Goal: Task Accomplishment & Management: Use online tool/utility

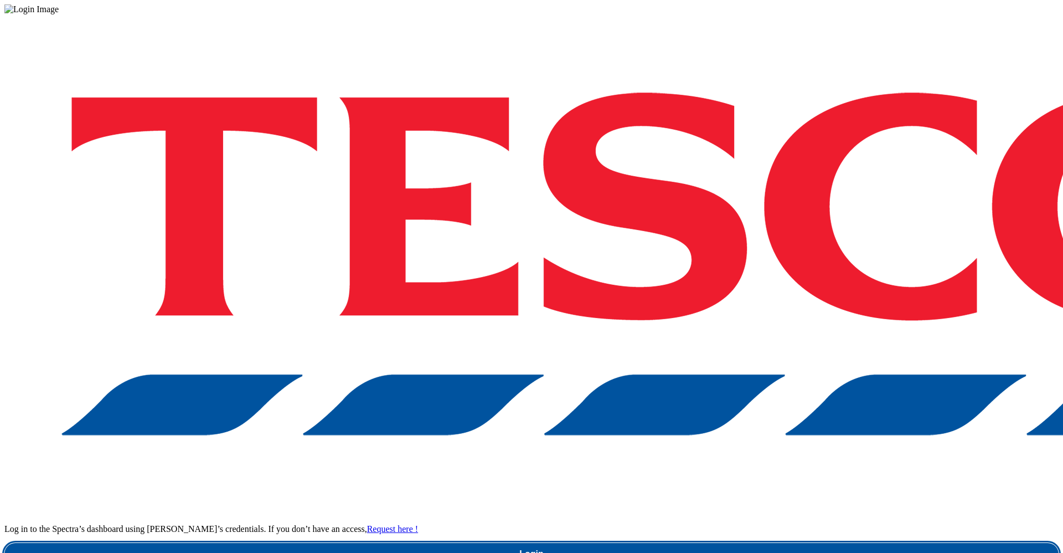
click at [807, 543] on link "Login" at bounding box center [531, 554] width 1054 height 22
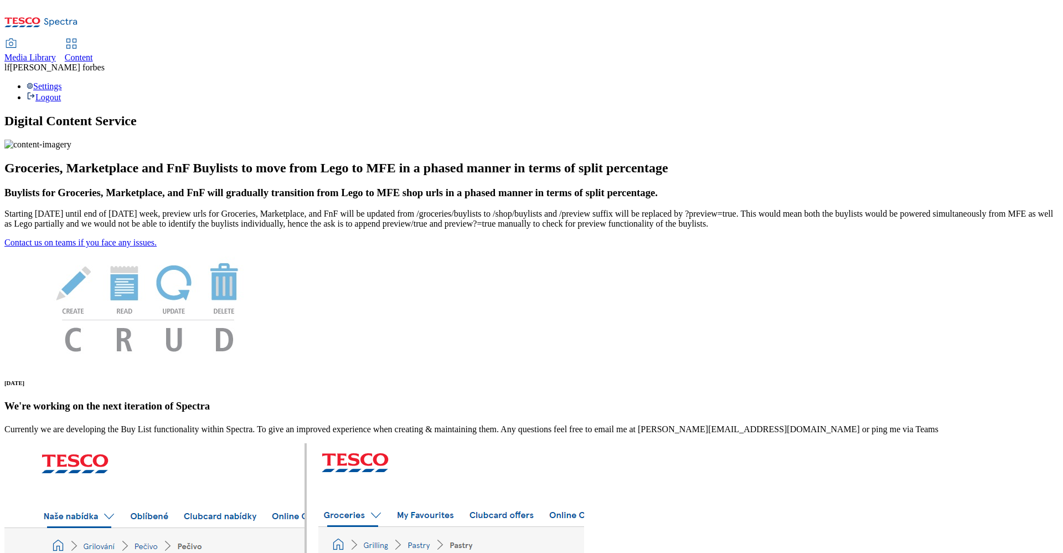
click at [93, 53] on span "Content" at bounding box center [79, 57] width 28 height 9
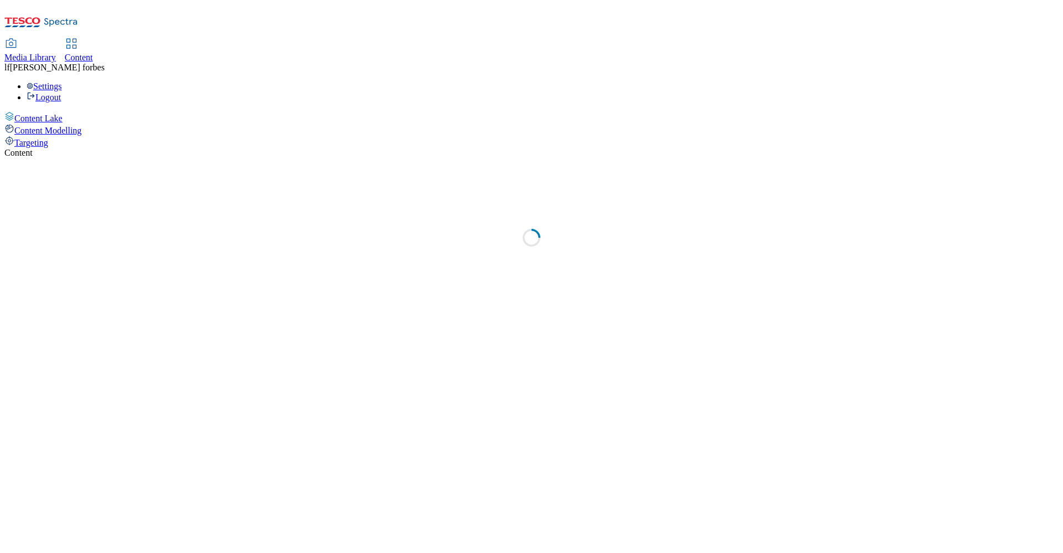
select select "ghs-[GEOGRAPHIC_DATA]"
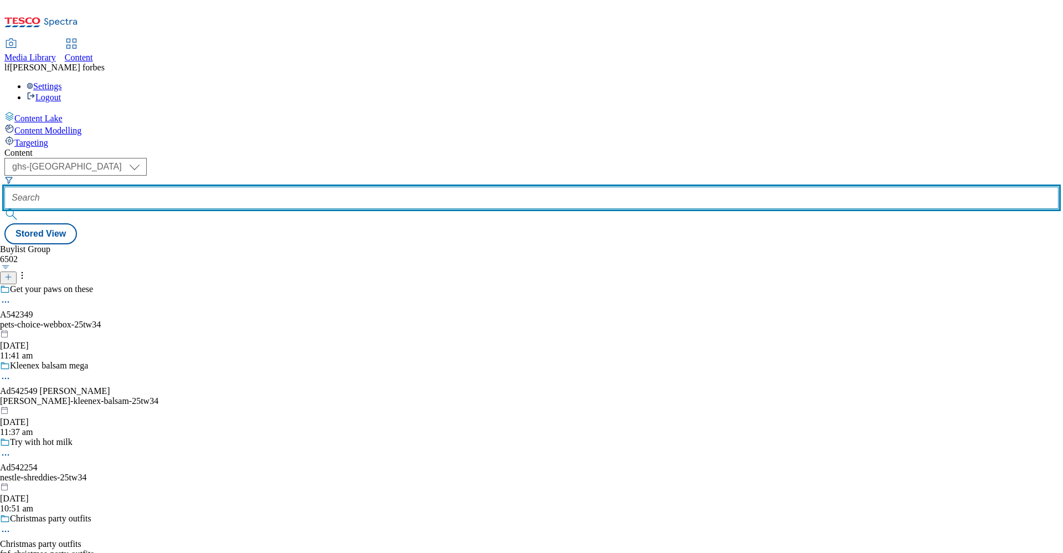
click at [270, 187] on input "text" at bounding box center [531, 198] width 1054 height 22
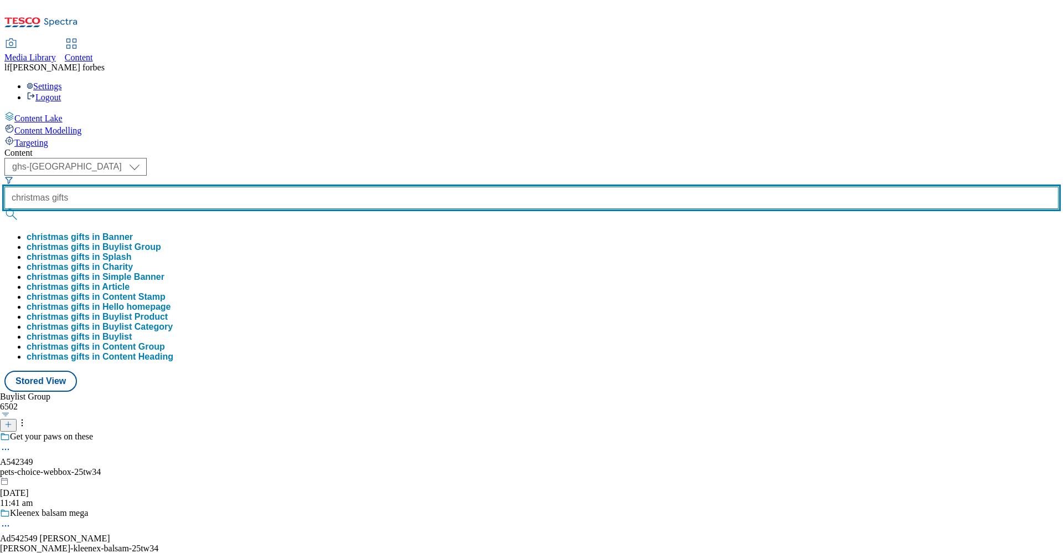
type input "christmas gifts"
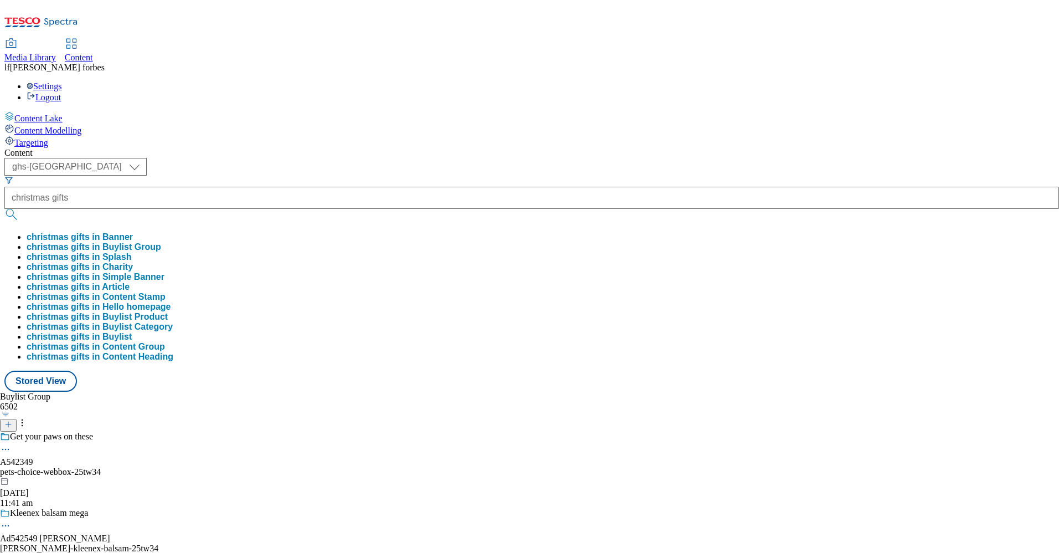
click at [20, 209] on button "submit" at bounding box center [12, 214] width 16 height 11
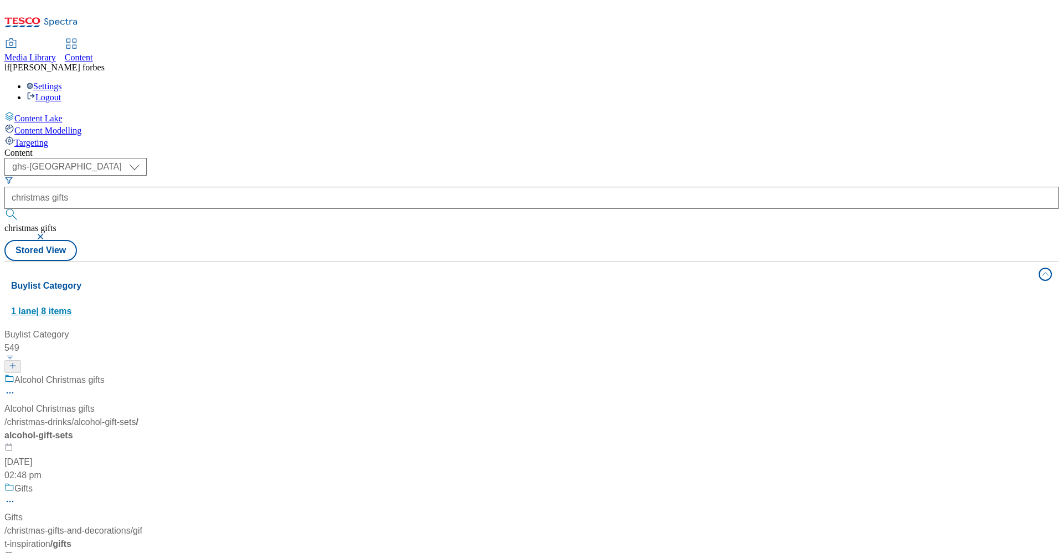
click at [206, 261] on button "Buylist Category 1 lane | 8 items" at bounding box center [531, 292] width 1054 height 62
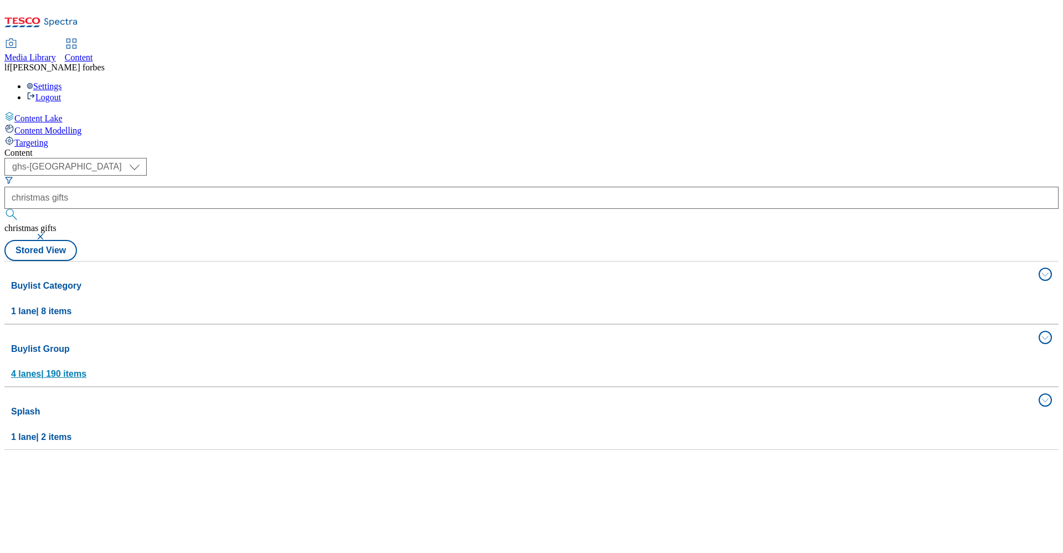
click at [195, 342] on h4 "Buylist Group" at bounding box center [521, 348] width 1021 height 13
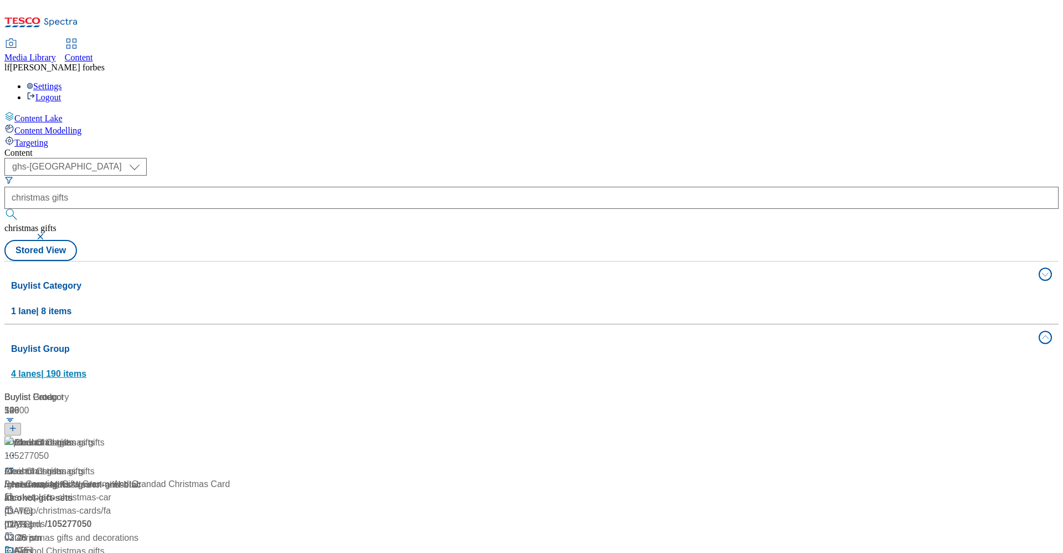
click at [816, 342] on div "Buylist Group 4 lanes | 190 items" at bounding box center [521, 361] width 1021 height 38
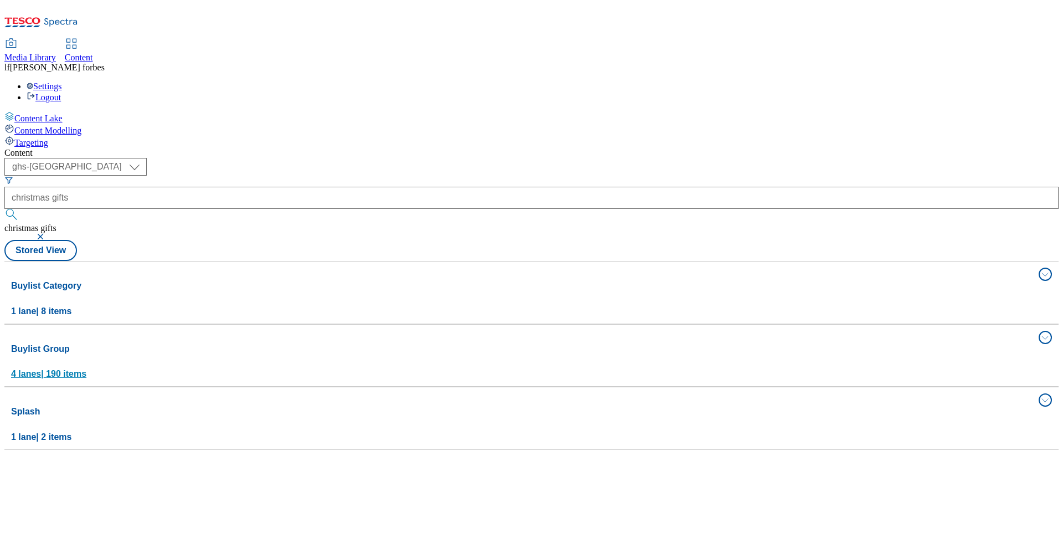
click at [816, 342] on div "Buylist Group 4 lanes | 190 items" at bounding box center [521, 361] width 1021 height 38
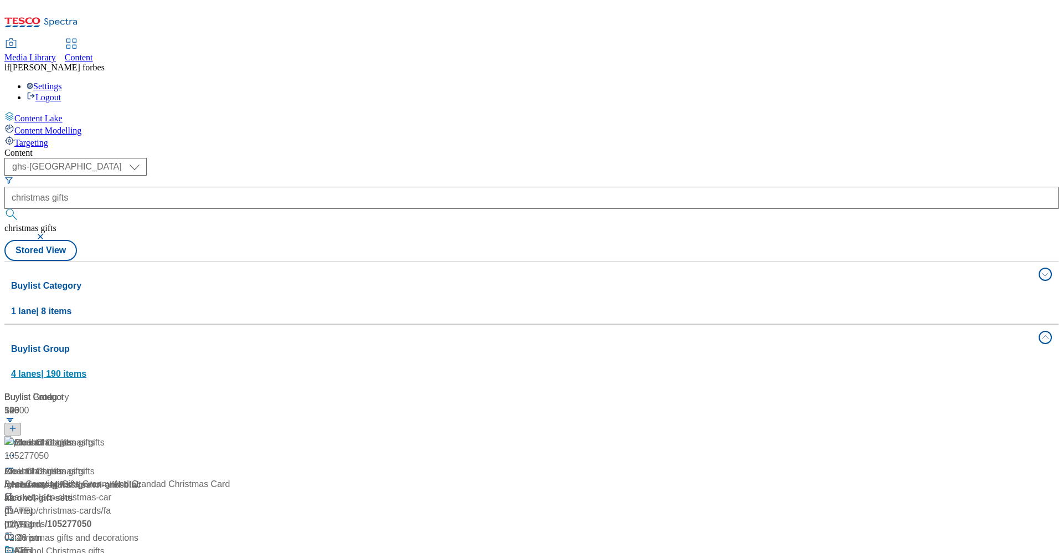
click at [816, 342] on div "Buylist Group 4 lanes | 190 items" at bounding box center [521, 361] width 1021 height 38
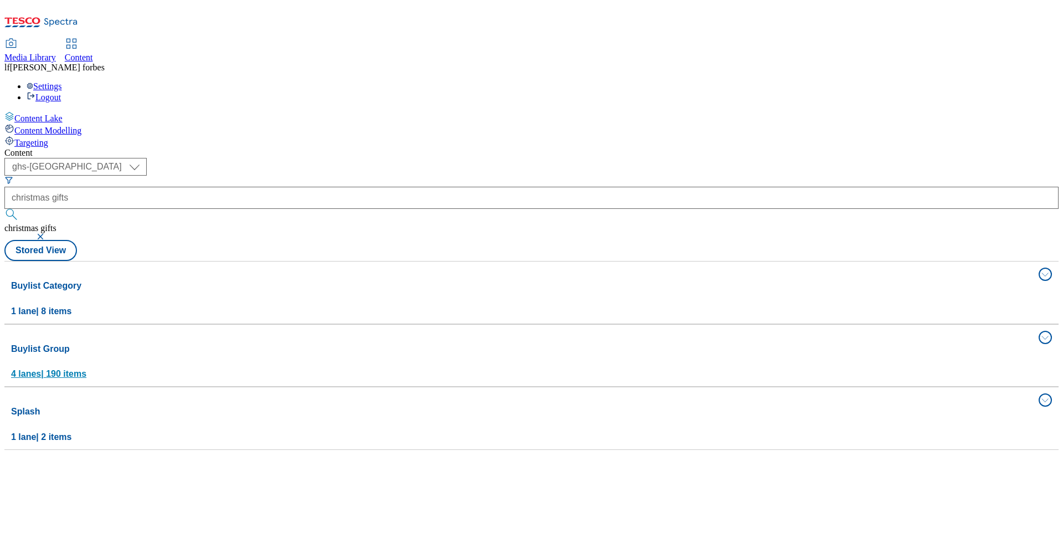
click at [636, 342] on div "Buylist Group 4 lanes | 190 items" at bounding box center [521, 361] width 1021 height 38
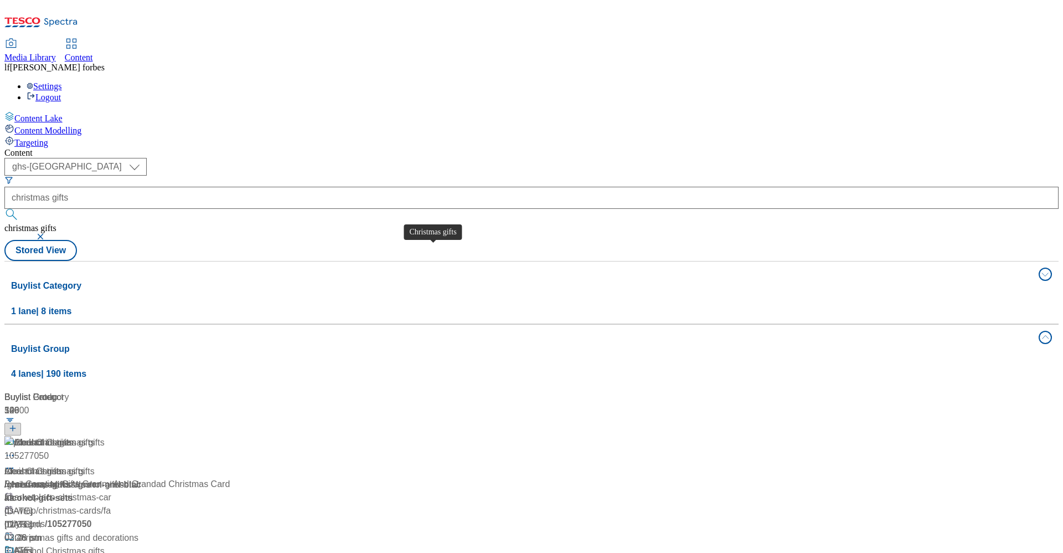
click at [73, 436] on div "Christmas gifts" at bounding box center [43, 442] width 59 height 13
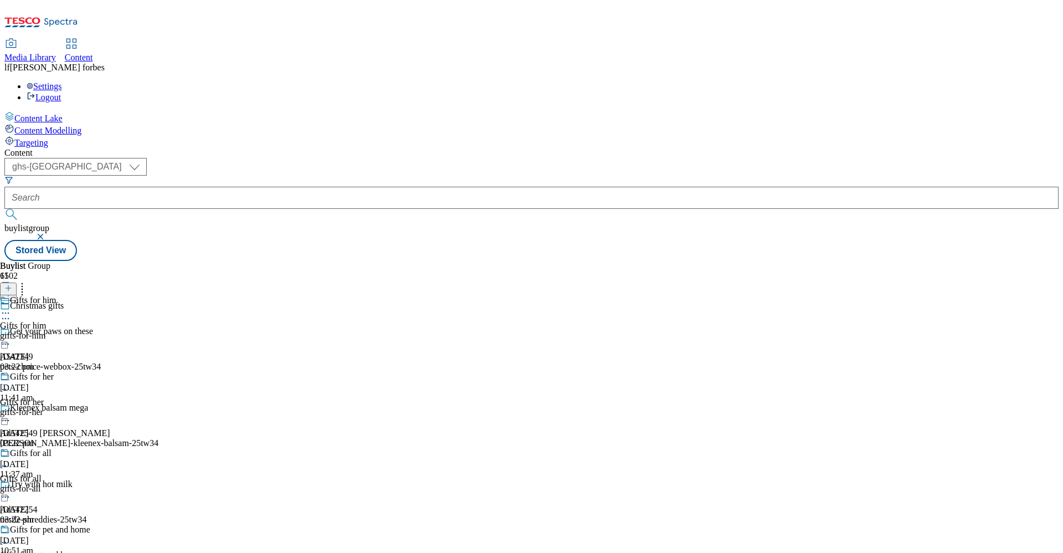
scroll to position [445, 0]
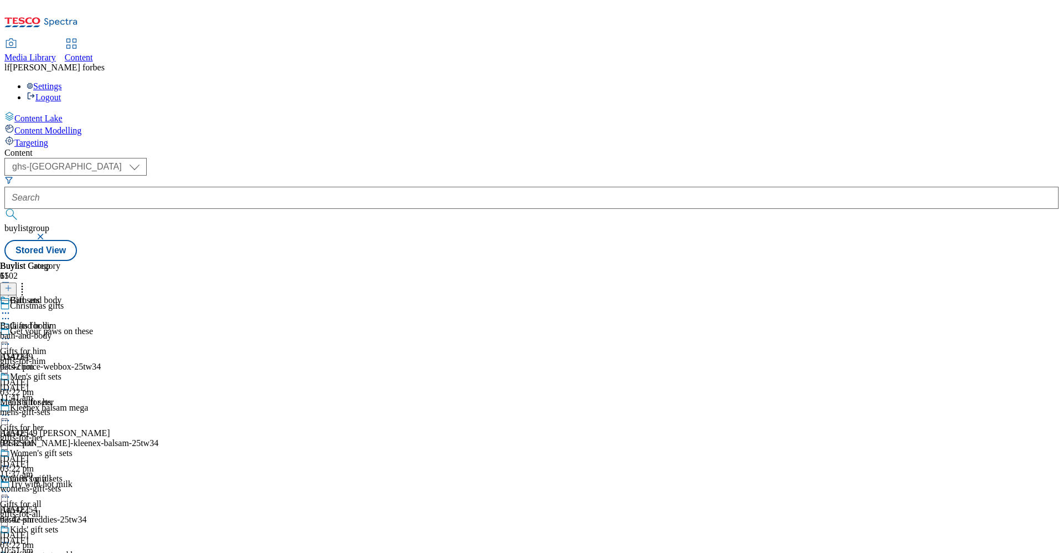
click at [11, 307] on icon at bounding box center [5, 312] width 11 height 11
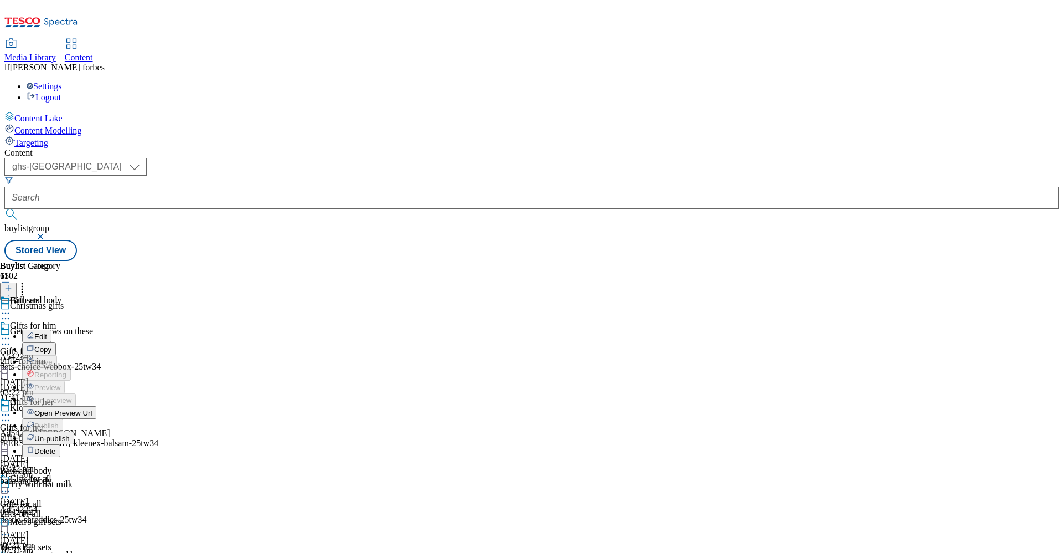
click at [96, 329] on li "Edit" at bounding box center [59, 335] width 74 height 13
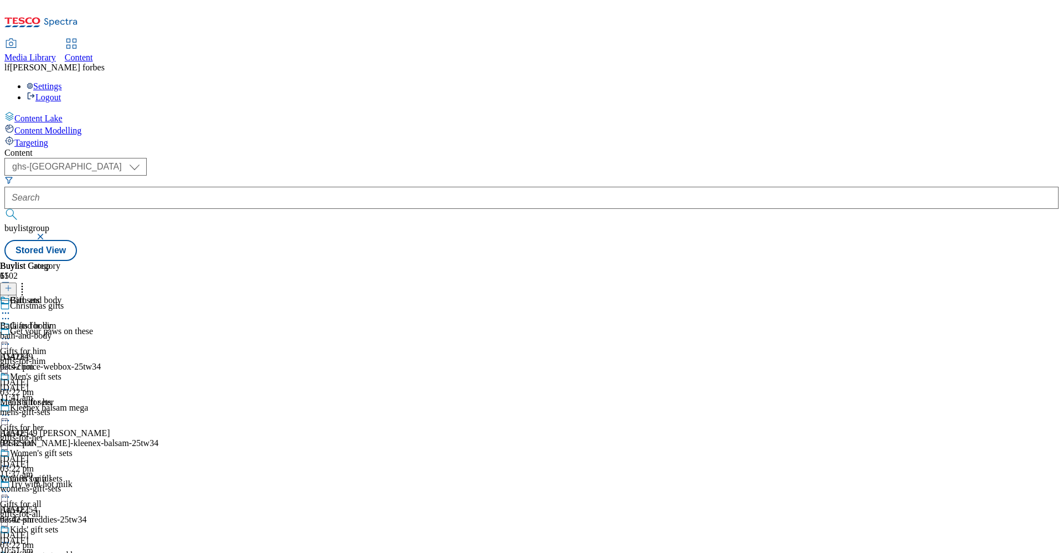
click at [11, 307] on icon at bounding box center [5, 312] width 11 height 11
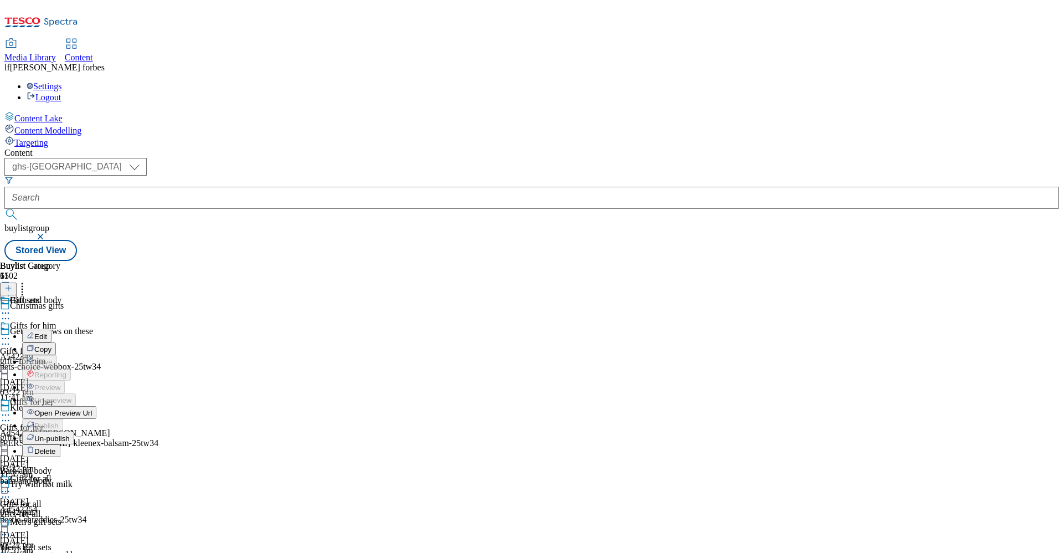
click at [47, 332] on span "Edit" at bounding box center [40, 336] width 13 height 8
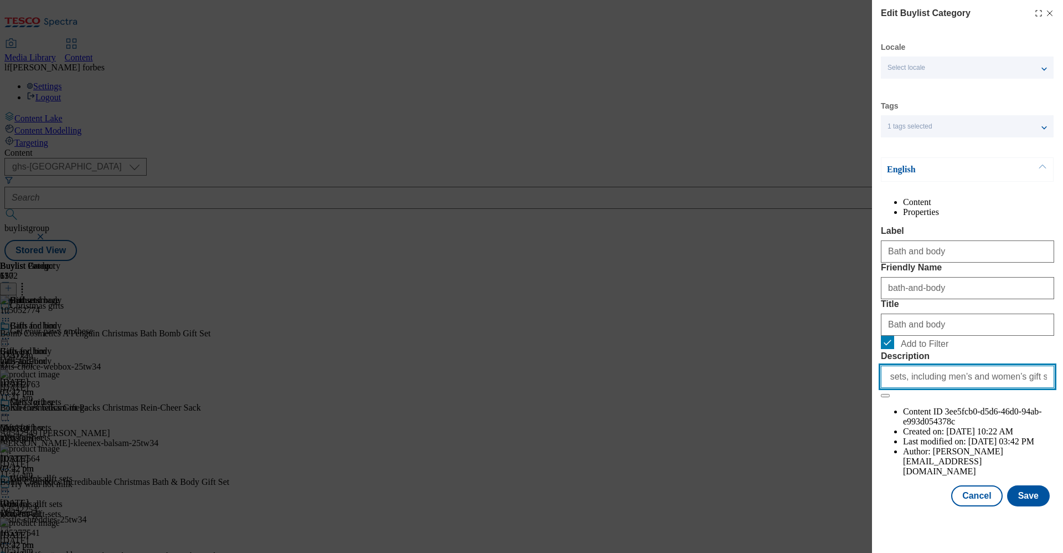
scroll to position [0, 270]
drag, startPoint x: 885, startPoint y: 471, endPoint x: 1062, endPoint y: 450, distance: 178.4
click at [1062, 450] on div "Edit Buylist Category Locale Select locale English Welsh Tags 1 tags selected f…" at bounding box center [967, 254] width 191 height 508
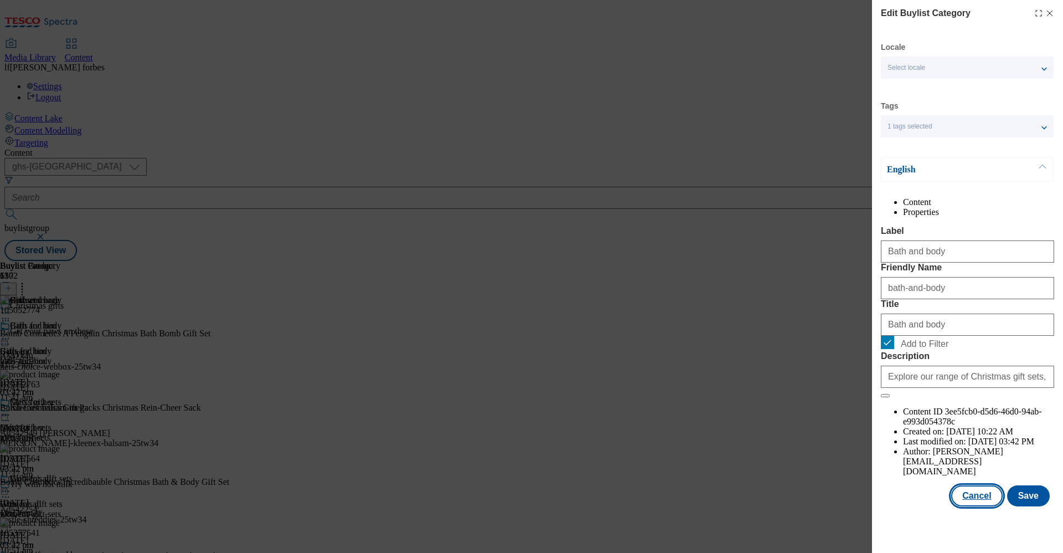
click at [979, 506] on button "Cancel" at bounding box center [976, 495] width 51 height 21
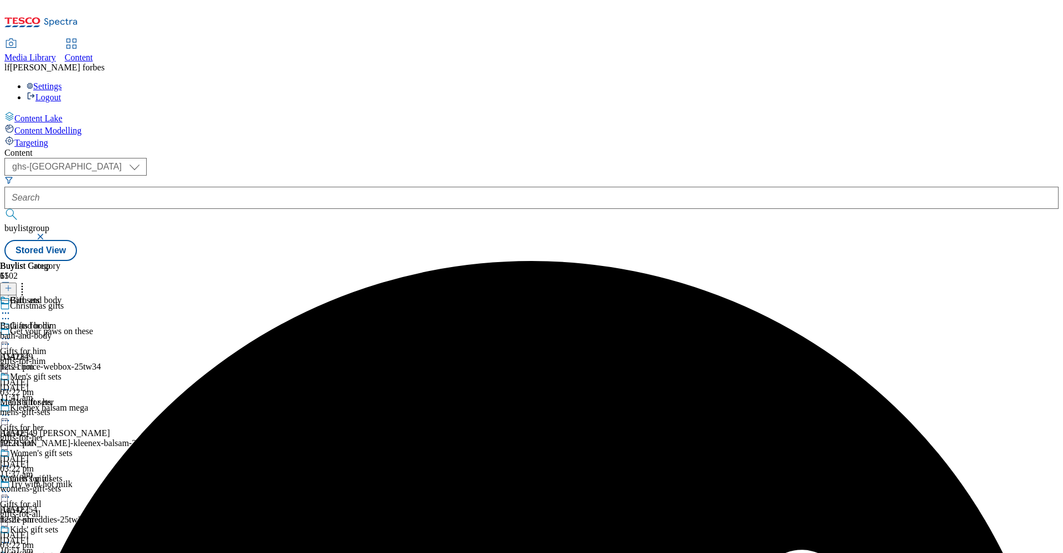
click at [11, 307] on icon at bounding box center [5, 312] width 11 height 11
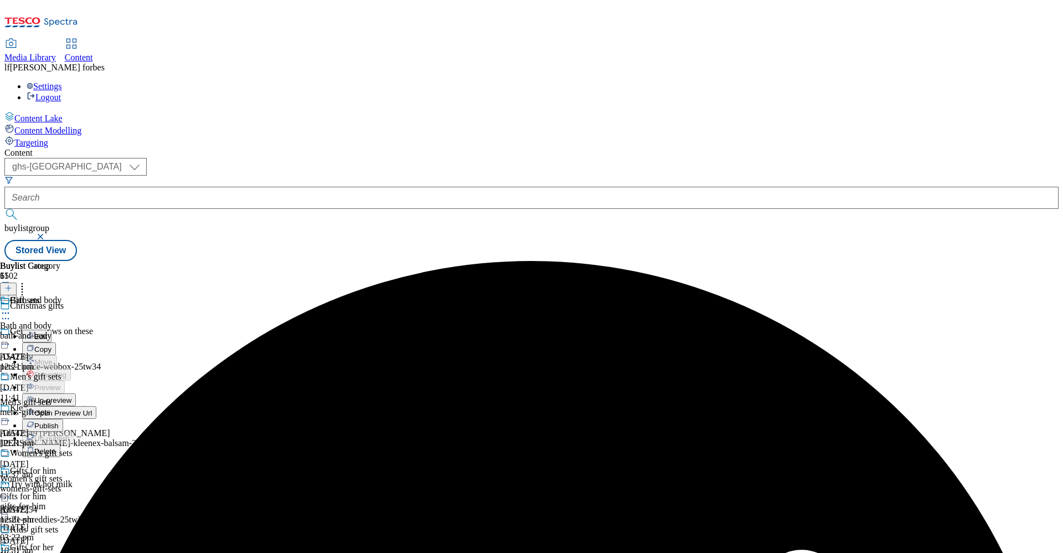
click at [71, 396] on span "Un-preview" at bounding box center [52, 400] width 37 height 8
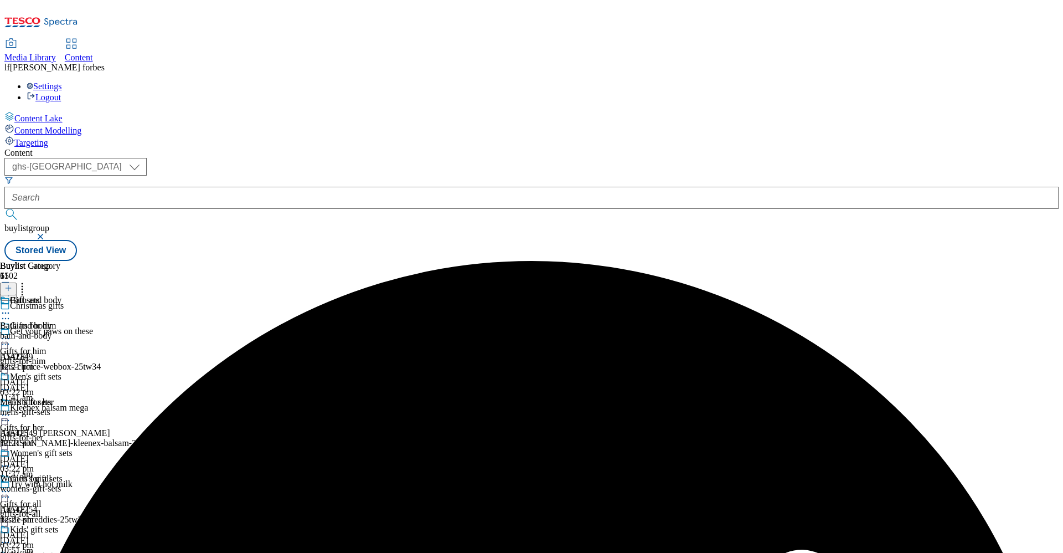
click at [12, 284] on icon at bounding box center [8, 288] width 8 height 8
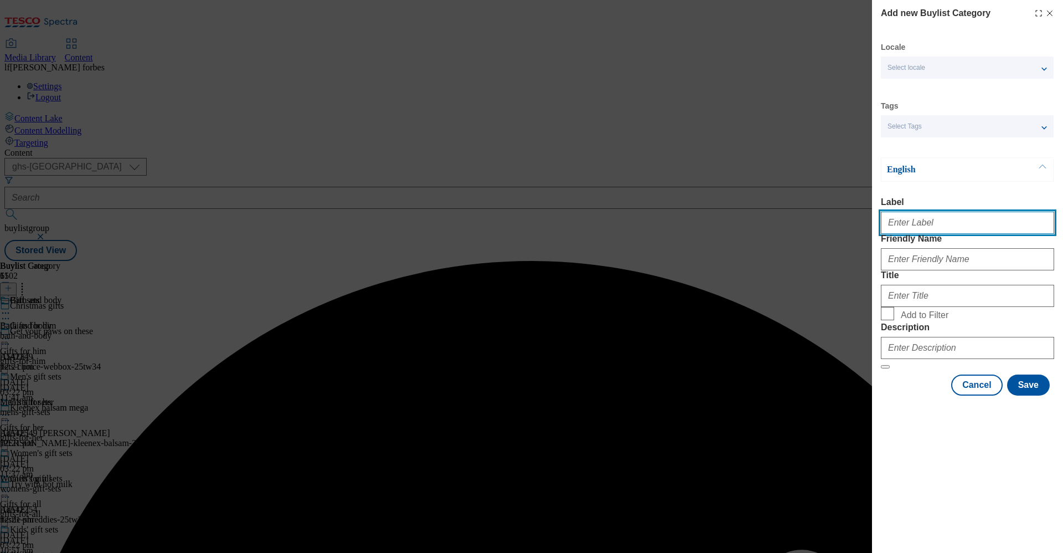
click at [905, 227] on input "Label" at bounding box center [967, 222] width 173 height 22
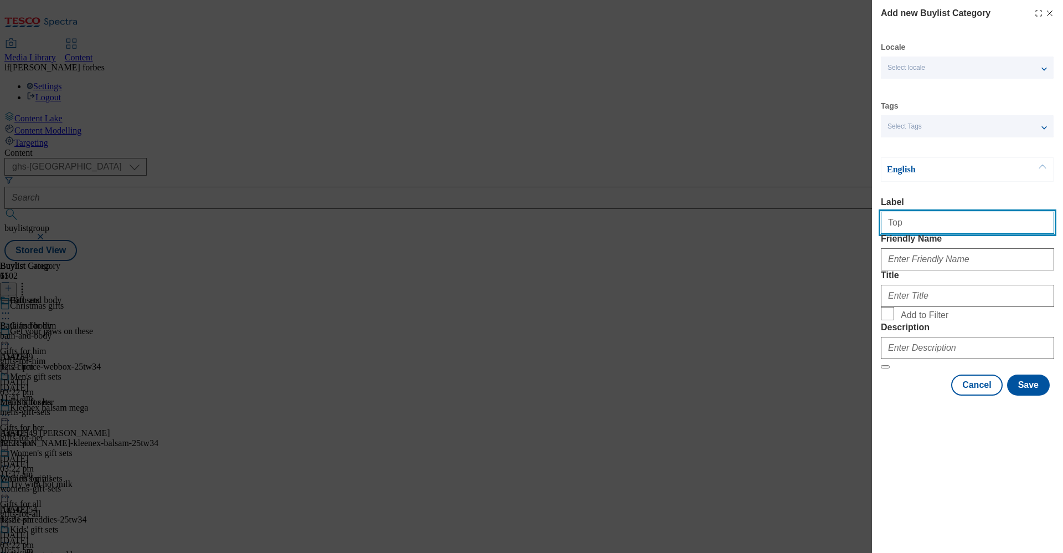
type input "Top picks"
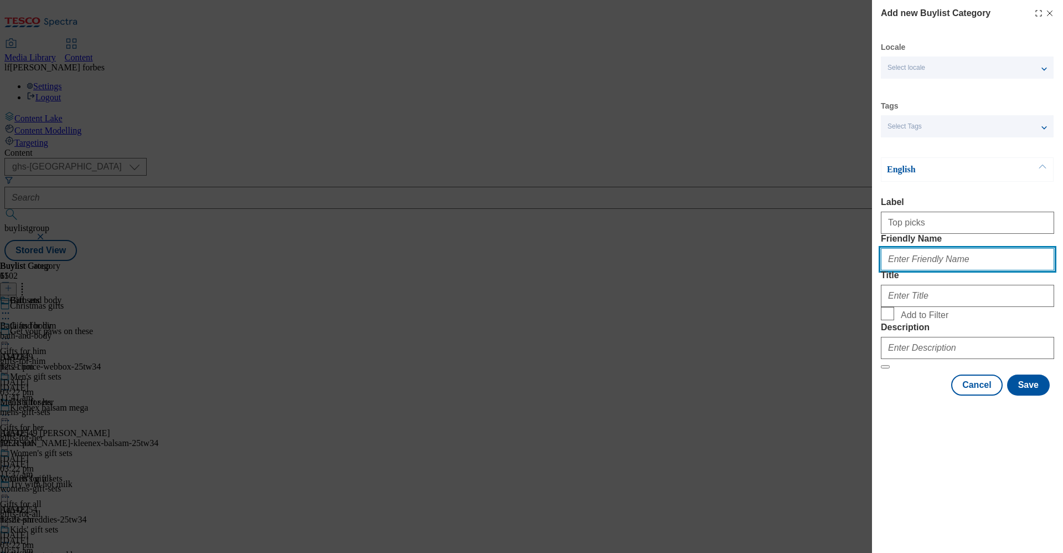
click at [908, 270] on input "Friendly Name" at bounding box center [967, 259] width 173 height 22
type input "top-picks"
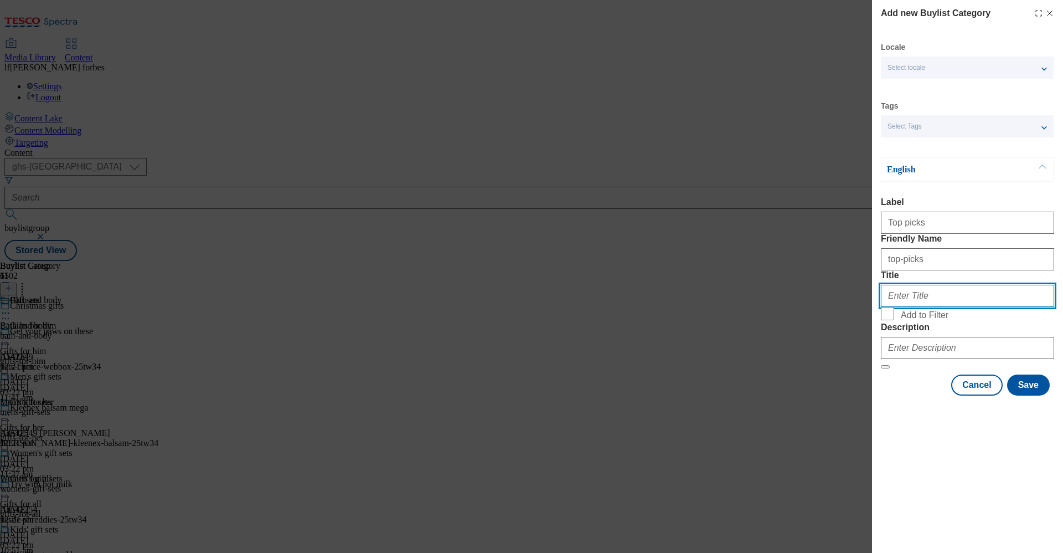
click at [897, 307] on input "Title" at bounding box center [967, 296] width 173 height 22
type input "Y"
type input "Top picks"
click at [890, 320] on input "Add to Filter" at bounding box center [887, 313] width 13 height 13
checkbox input "true"
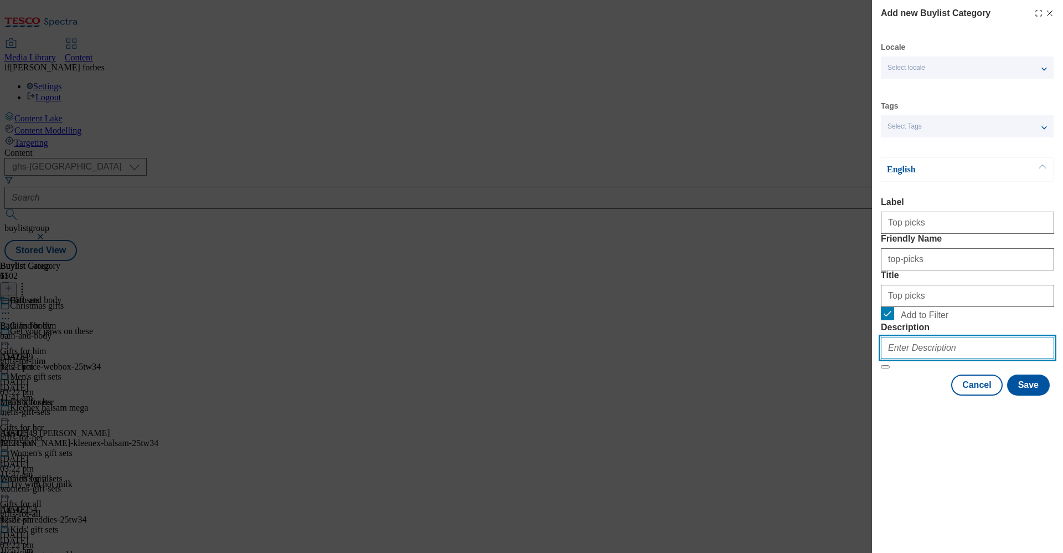
click at [922, 359] on input "Description" at bounding box center [967, 348] width 173 height 22
paste input "Explore our range of Christmas gift sets, including men’s and women’s gift sets…"
type input "Explore our range of Christmas gift sets, including men’s and women’s gift sets…"
click at [1039, 395] on button "Save" at bounding box center [1028, 384] width 43 height 21
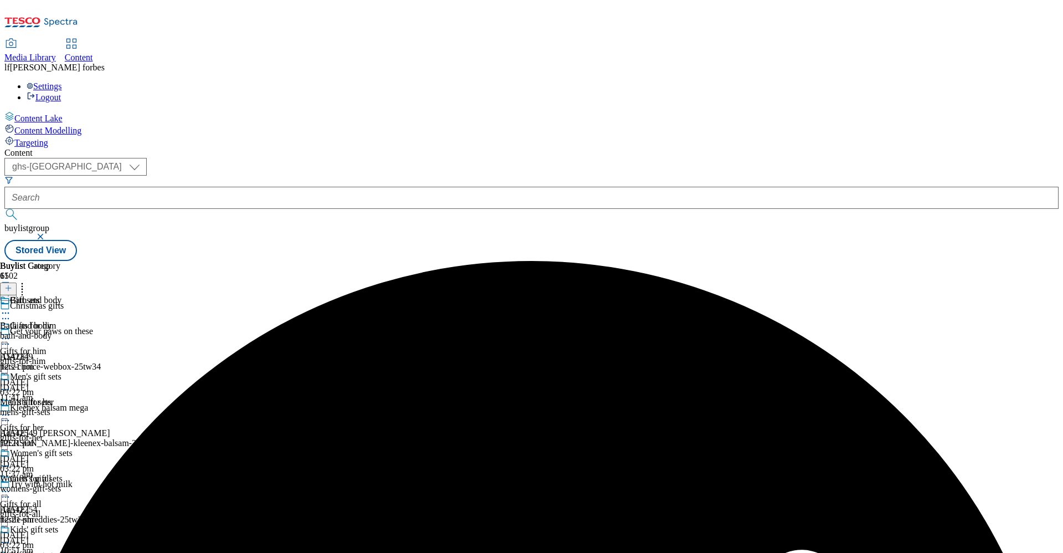
scroll to position [337, 0]
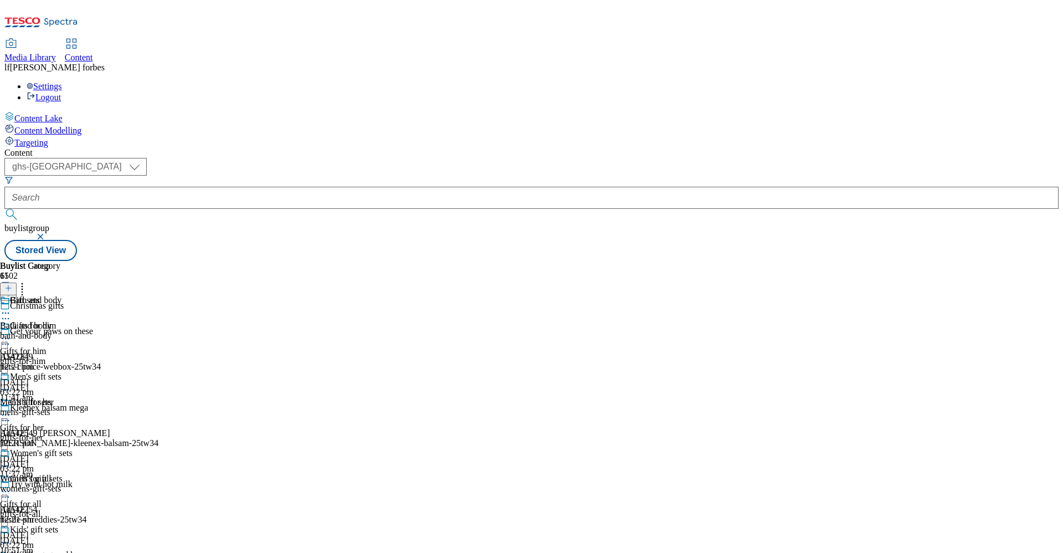
click at [28, 281] on icon at bounding box center [22, 286] width 11 height 11
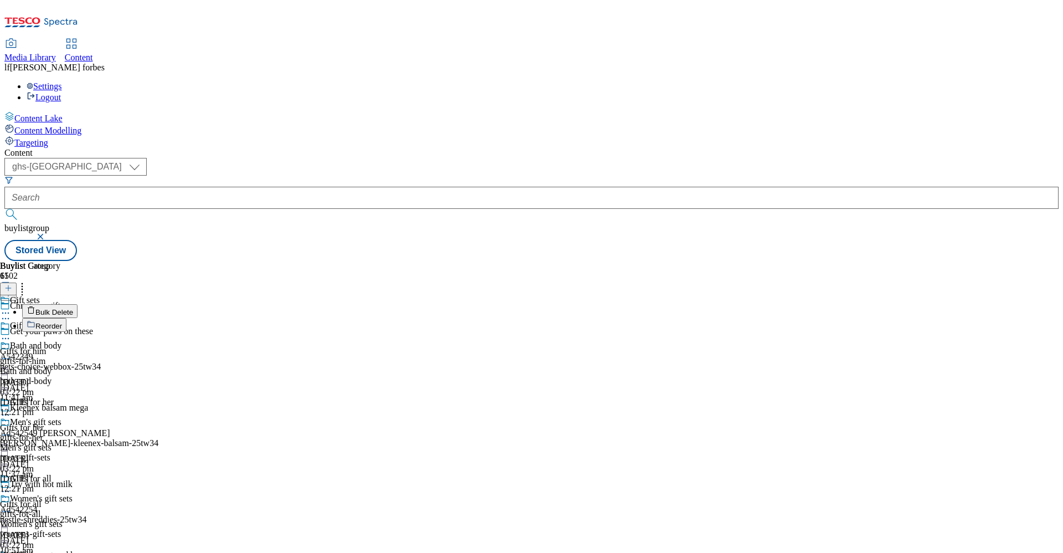
click at [66, 318] on button "Reorder" at bounding box center [44, 325] width 44 height 14
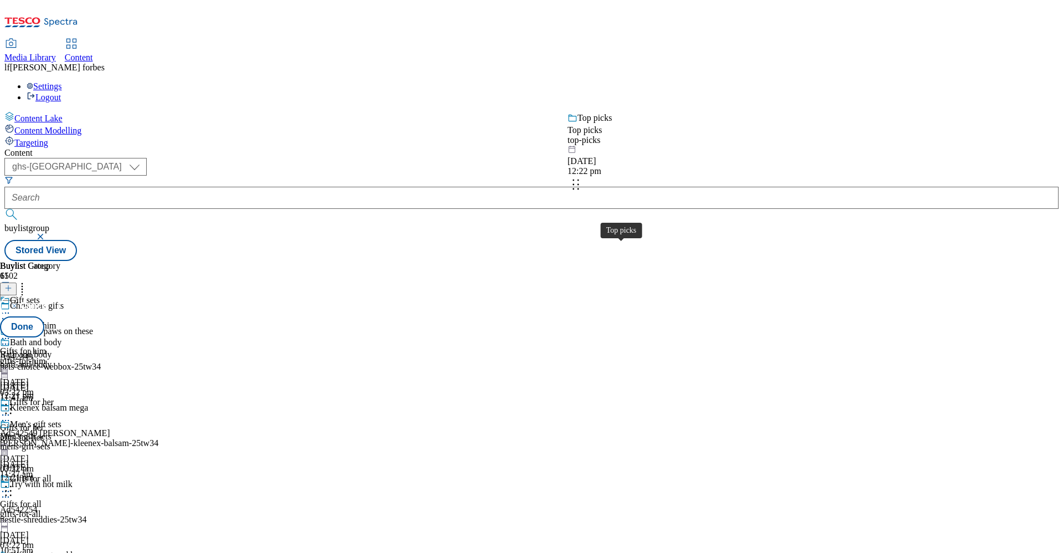
drag, startPoint x: 629, startPoint y: 445, endPoint x: 629, endPoint y: 157, distance: 287.9
click at [629, 157] on body "Icons icon_account icon_add icon_backward_link icon_basket icon_benefits icon_c…" at bounding box center [531, 132] width 1054 height 256
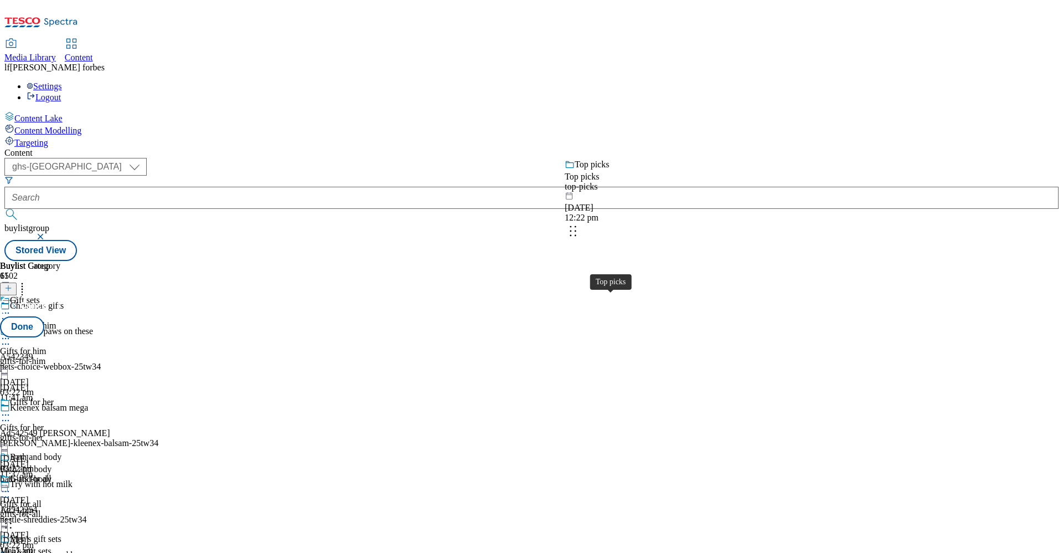
drag, startPoint x: 638, startPoint y: 440, endPoint x: 636, endPoint y: 202, distance: 238.1
click at [636, 202] on body "Icons icon_account icon_add icon_backward_link icon_basket icon_benefits icon_c…" at bounding box center [531, 132] width 1054 height 256
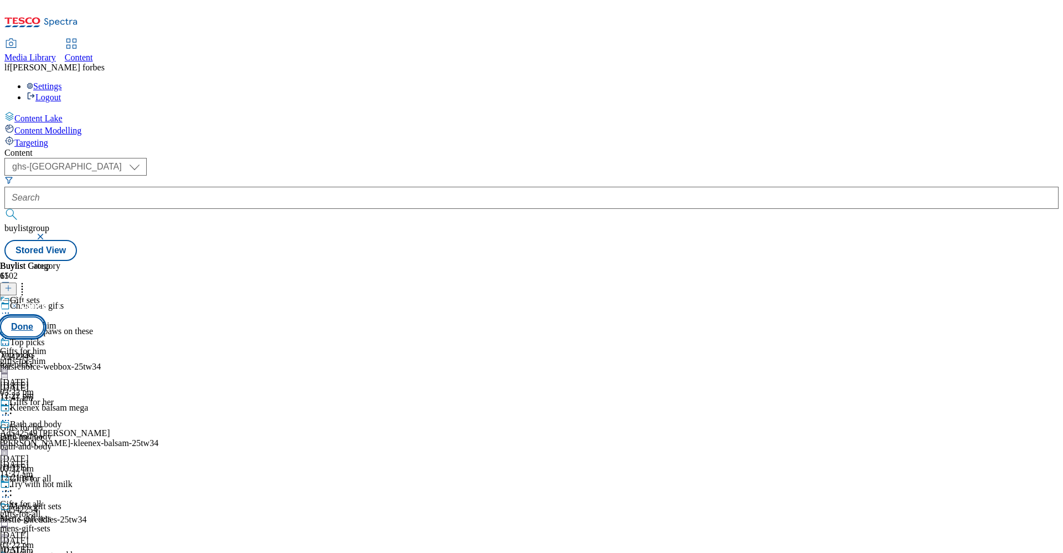
click at [44, 316] on button "Done" at bounding box center [22, 326] width 44 height 21
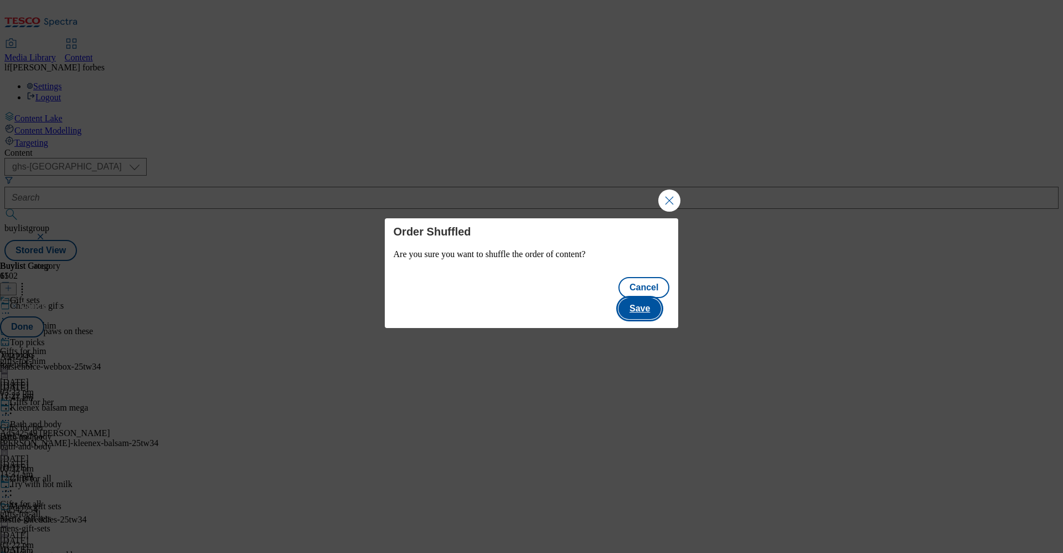
click at [642, 300] on button "Save" at bounding box center [639, 308] width 43 height 21
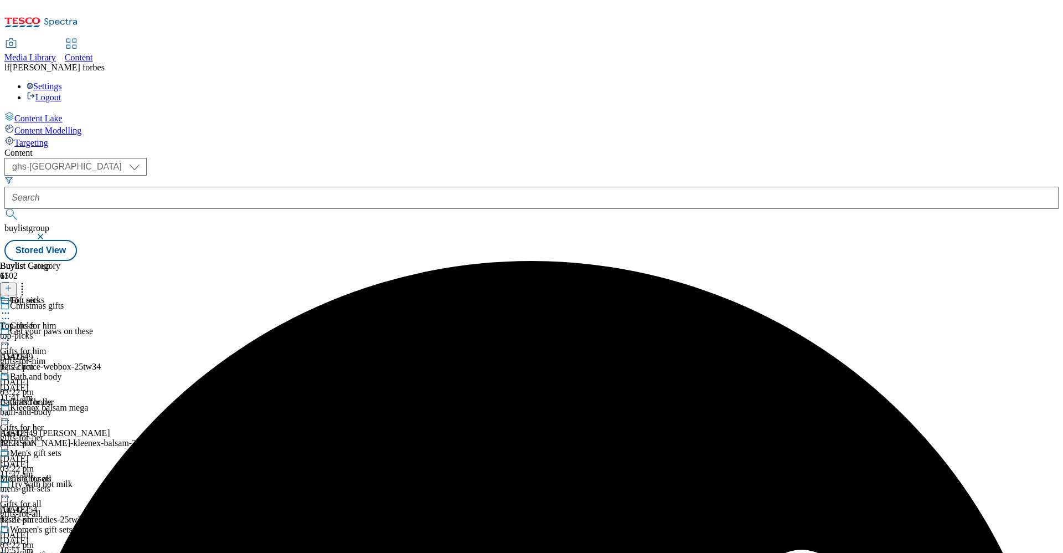
click at [11, 307] on icon at bounding box center [5, 312] width 11 height 11
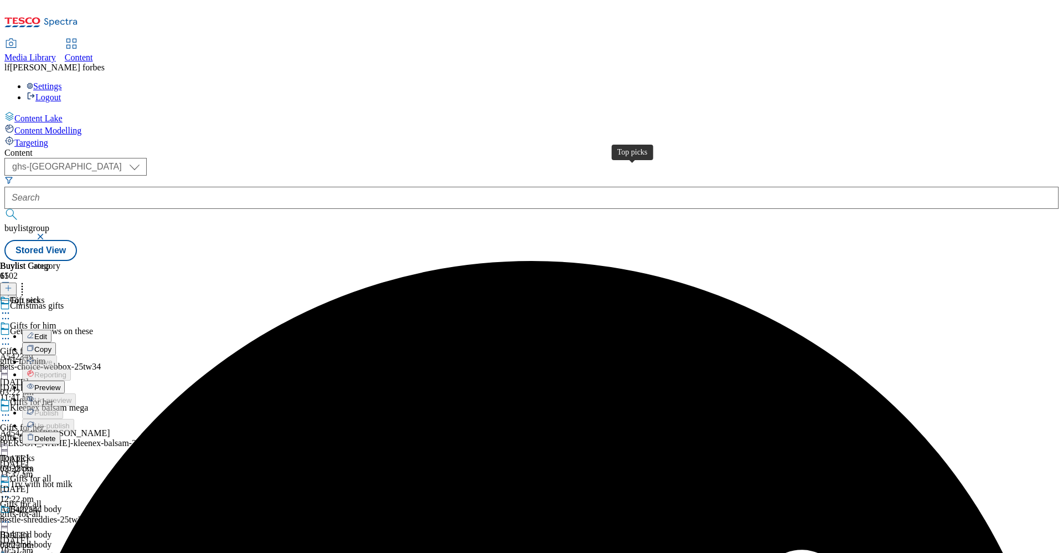
click at [44, 295] on div "Top picks" at bounding box center [27, 300] width 34 height 10
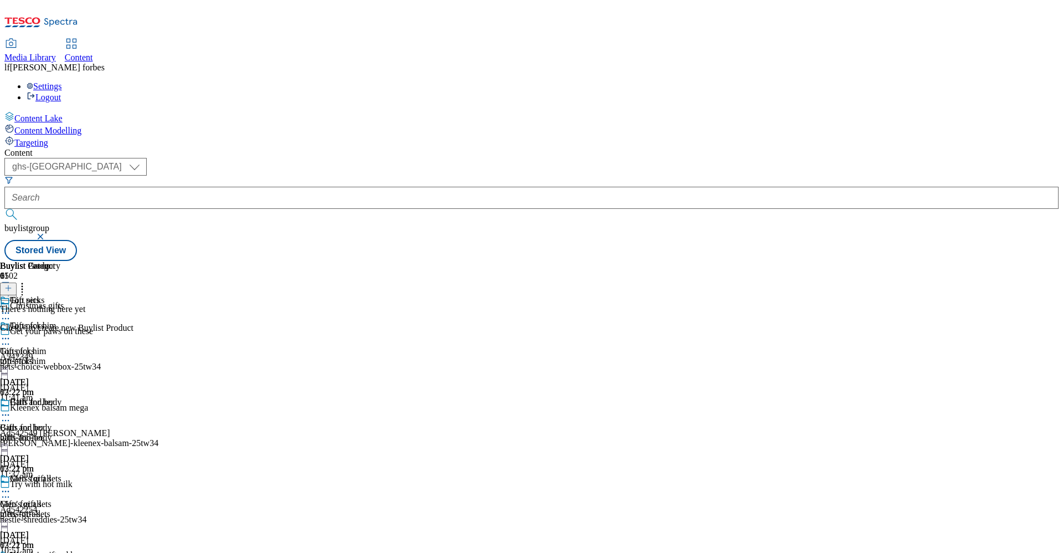
click at [12, 284] on icon at bounding box center [8, 288] width 8 height 8
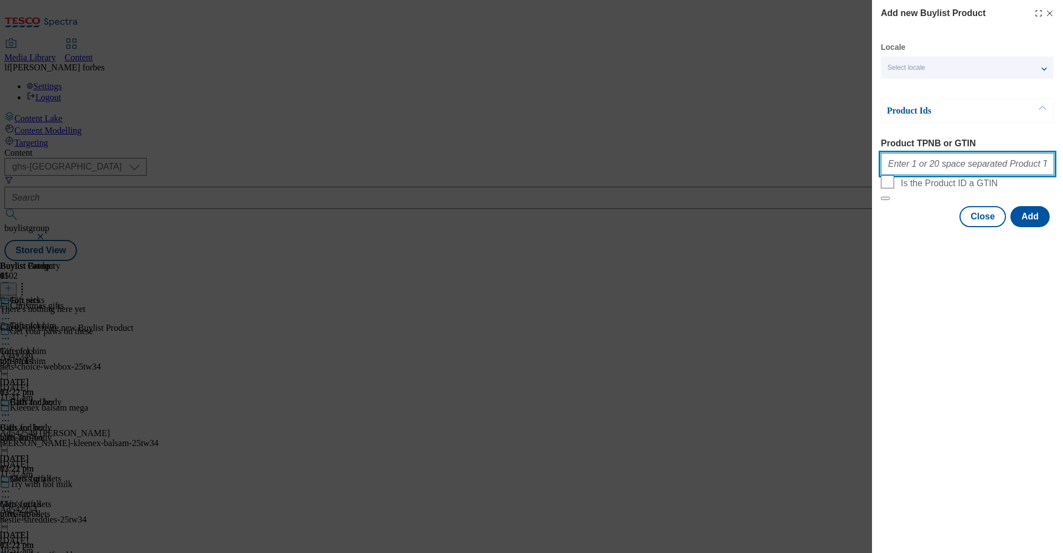
click at [924, 172] on input "Product TPNB or GTIN" at bounding box center [967, 164] width 173 height 22
paste input "88232599 96982120 97022990 97022720 97072130 97121849 96817830 97025890 9698356…"
type input "88232599 96982120 97022990 97022720 97072130 97121849 96817830 97025890 9698356…"
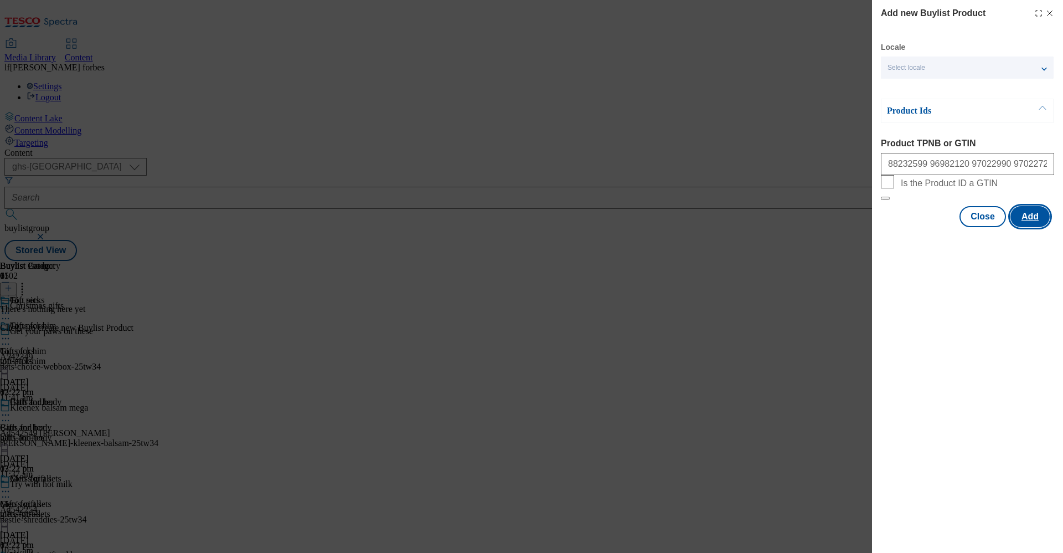
click at [1032, 227] on button "Add" at bounding box center [1029, 216] width 39 height 21
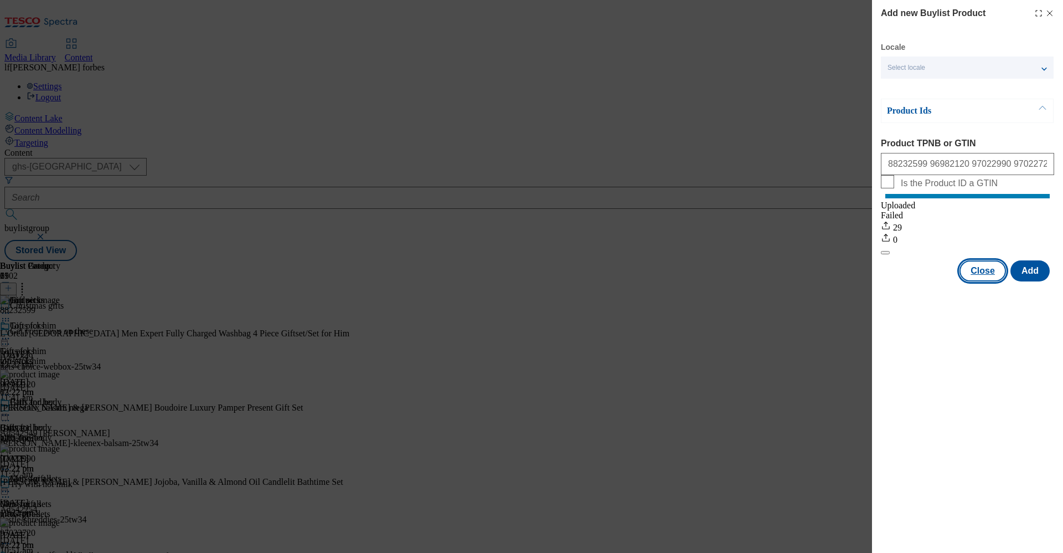
click at [980, 281] on button "Close" at bounding box center [982, 270] width 47 height 21
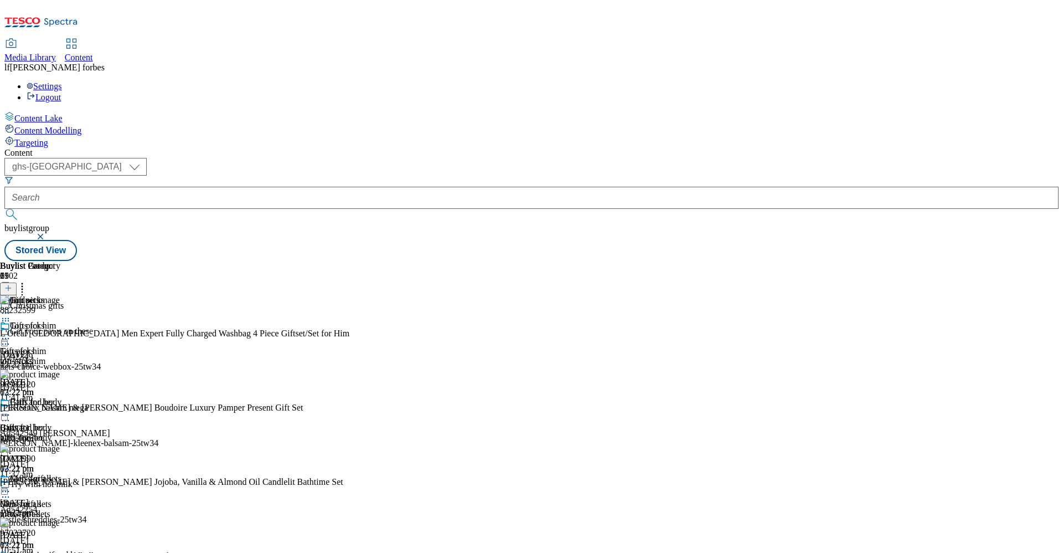
click at [11, 307] on icon at bounding box center [5, 312] width 11 height 11
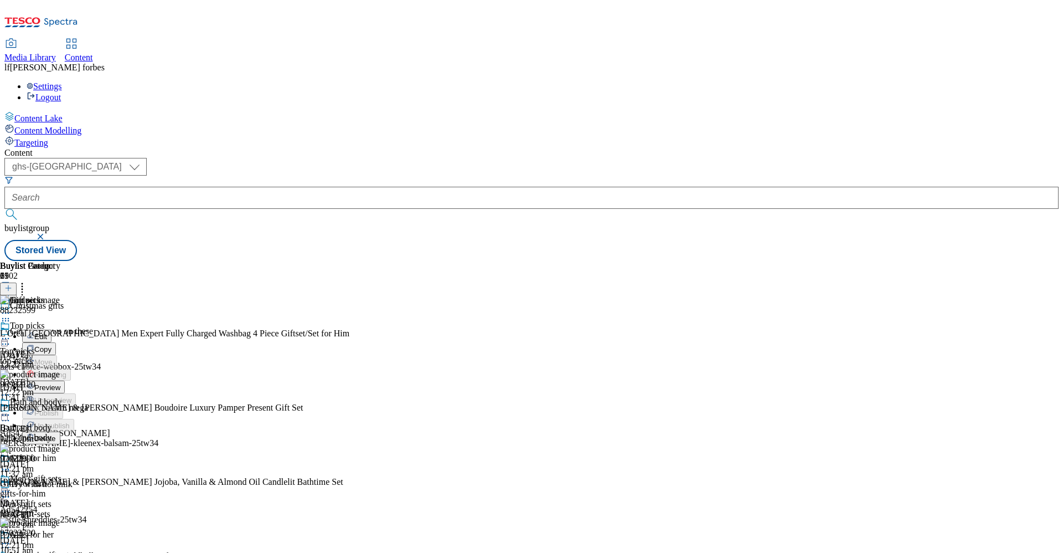
click at [60, 383] on span "Preview" at bounding box center [47, 387] width 26 height 8
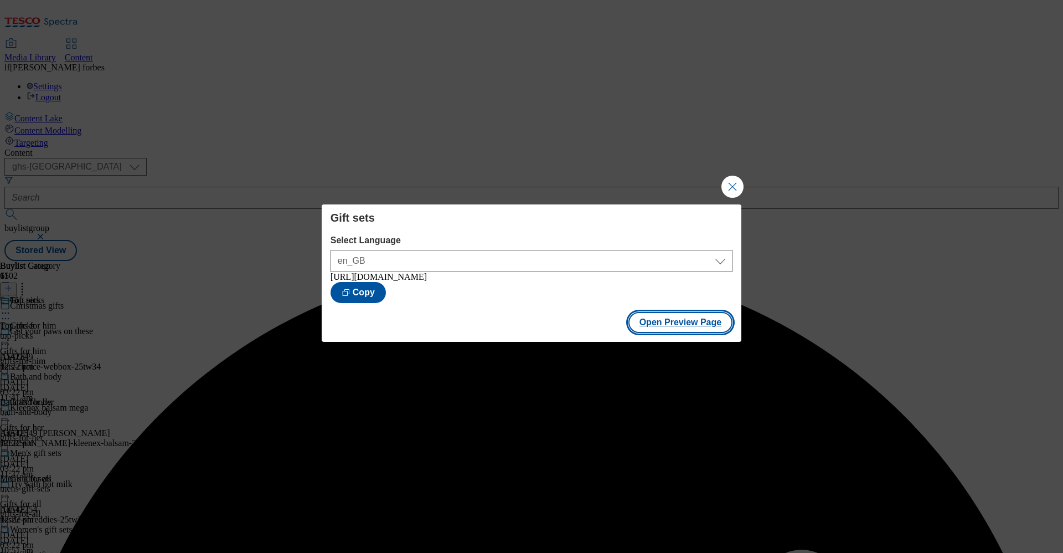
click at [669, 332] on button "Open Preview Page" at bounding box center [680, 322] width 105 height 21
click at [730, 185] on button "Close Modal" at bounding box center [732, 186] width 22 height 22
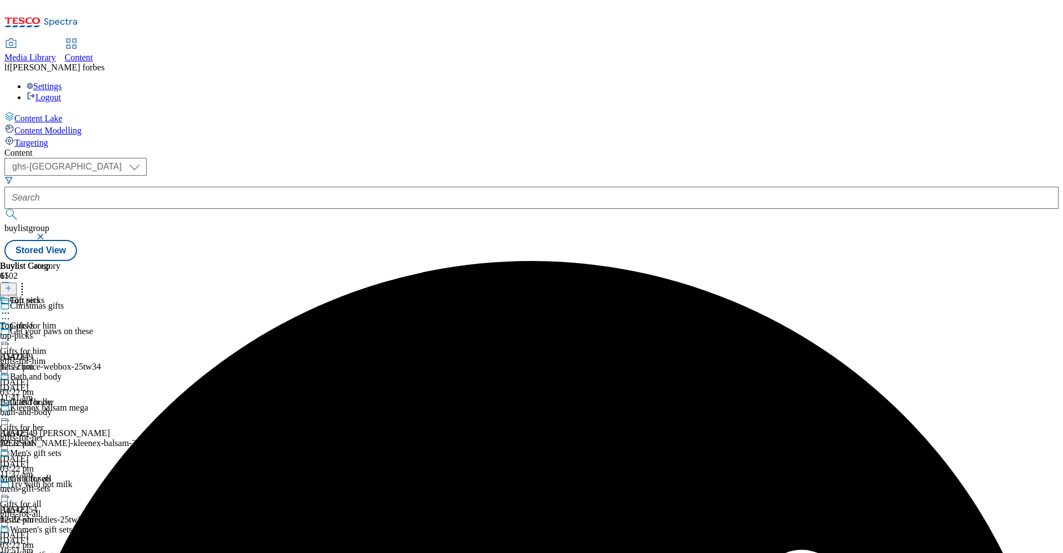
click at [94, 295] on div "Gift sets" at bounding box center [47, 307] width 94 height 25
click at [11, 307] on icon at bounding box center [5, 312] width 11 height 11
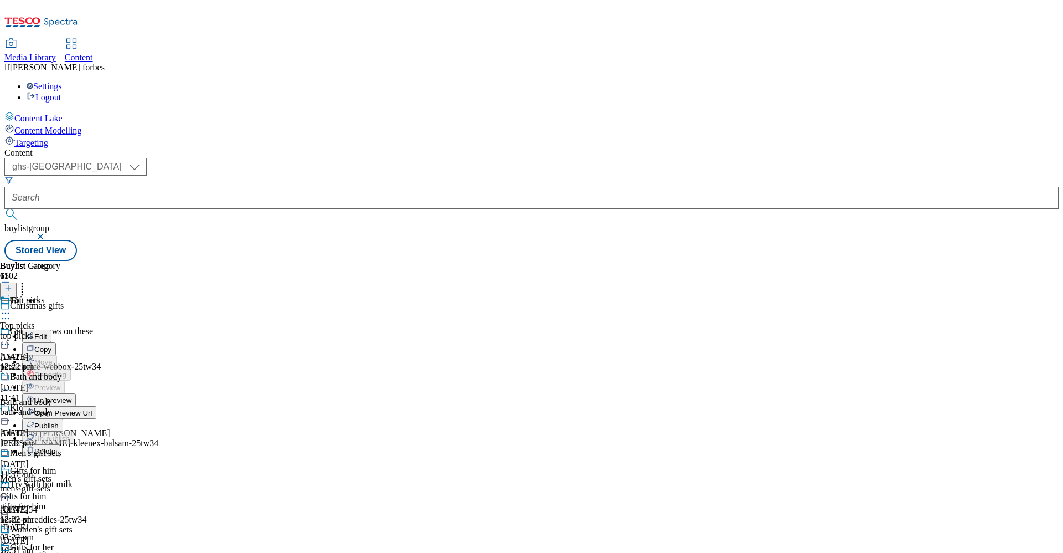
click at [59, 421] on span "Publish" at bounding box center [46, 425] width 24 height 8
